Goal: Navigation & Orientation: Find specific page/section

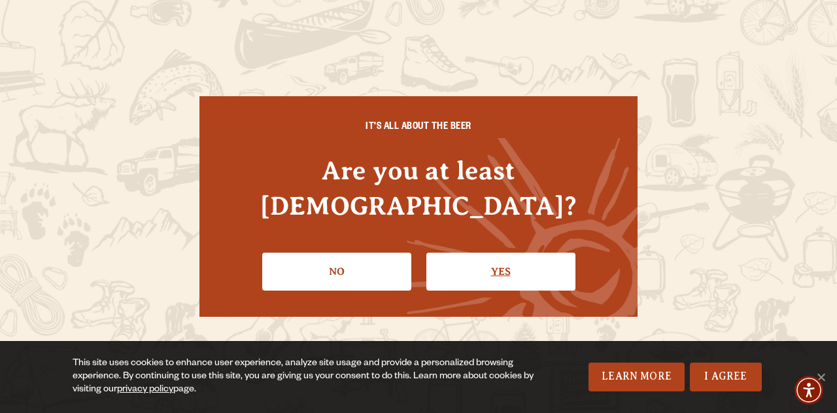
click at [505, 266] on link "Yes" at bounding box center [500, 271] width 149 height 38
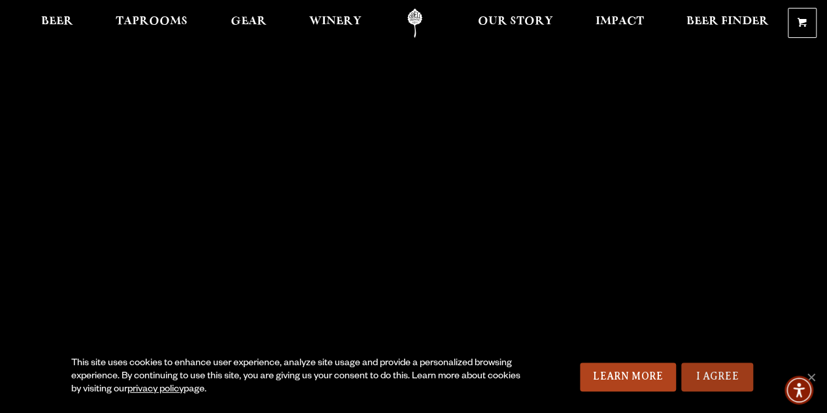
click at [719, 371] on link "I Agree" at bounding box center [717, 376] width 72 height 29
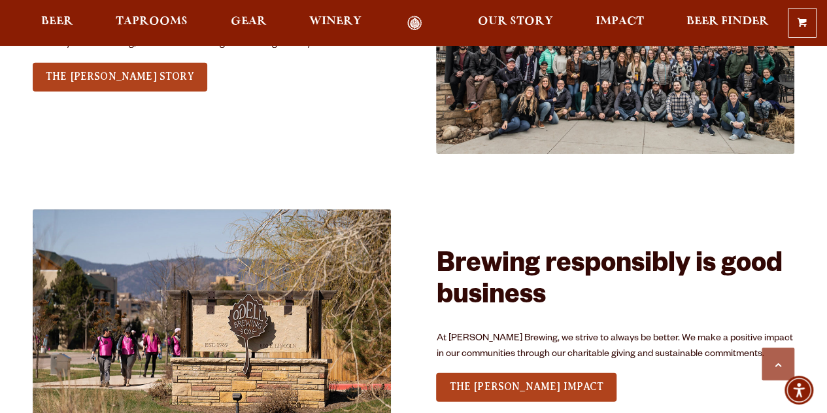
scroll to position [1586, 0]
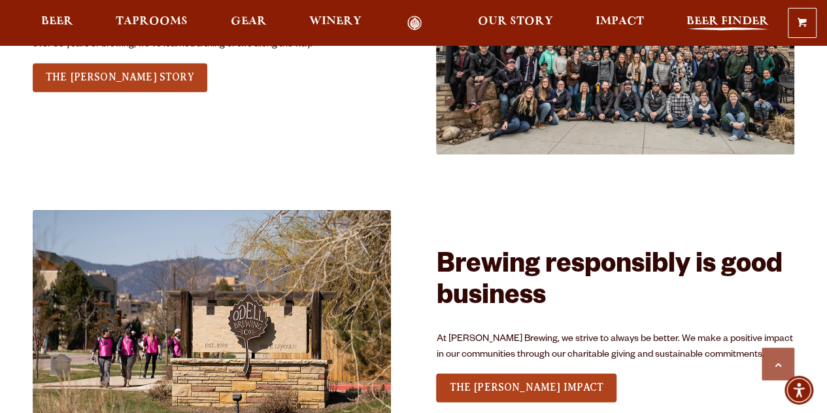
click at [706, 16] on span "Beer Finder" at bounding box center [728, 21] width 82 height 10
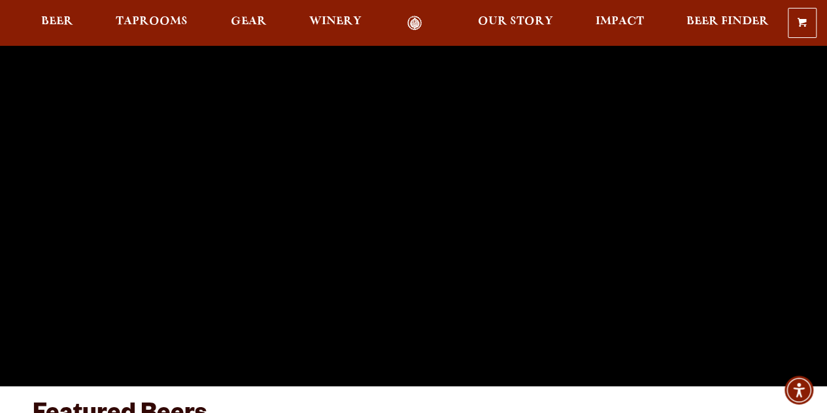
scroll to position [0, 0]
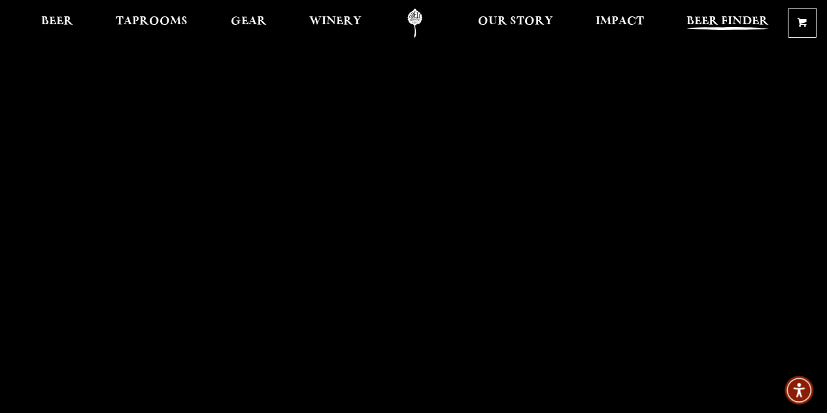
click at [710, 32] on link "Beer Finder" at bounding box center [727, 22] width 99 height 29
